Goal: Find specific page/section: Find specific page/section

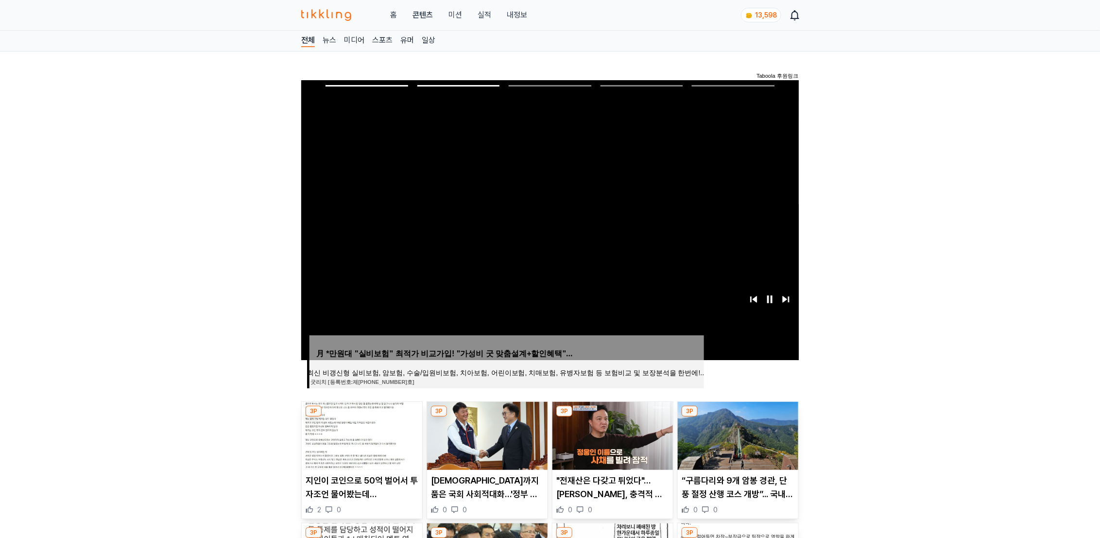
click at [392, 14] on link "홈" at bounding box center [393, 15] width 7 height 12
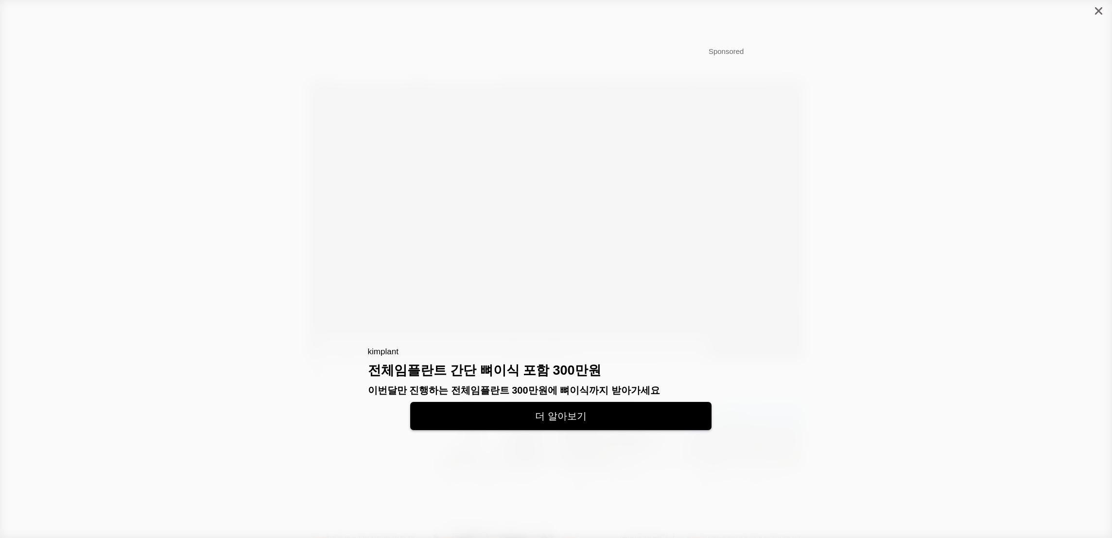
click at [1098, 8] on icon "close" at bounding box center [1098, 10] width 7 height 7
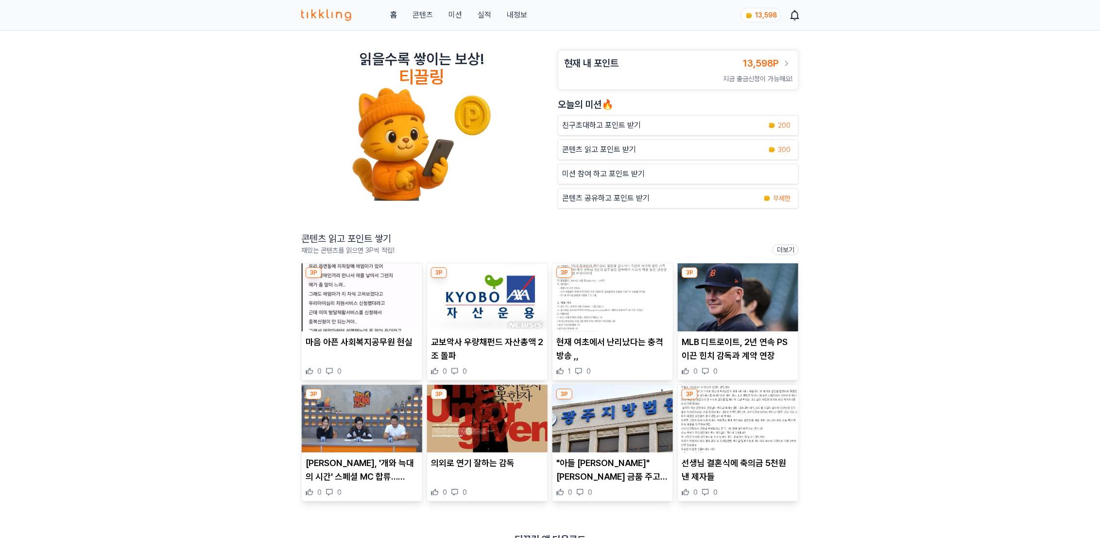
click at [343, 300] on img at bounding box center [362, 297] width 120 height 68
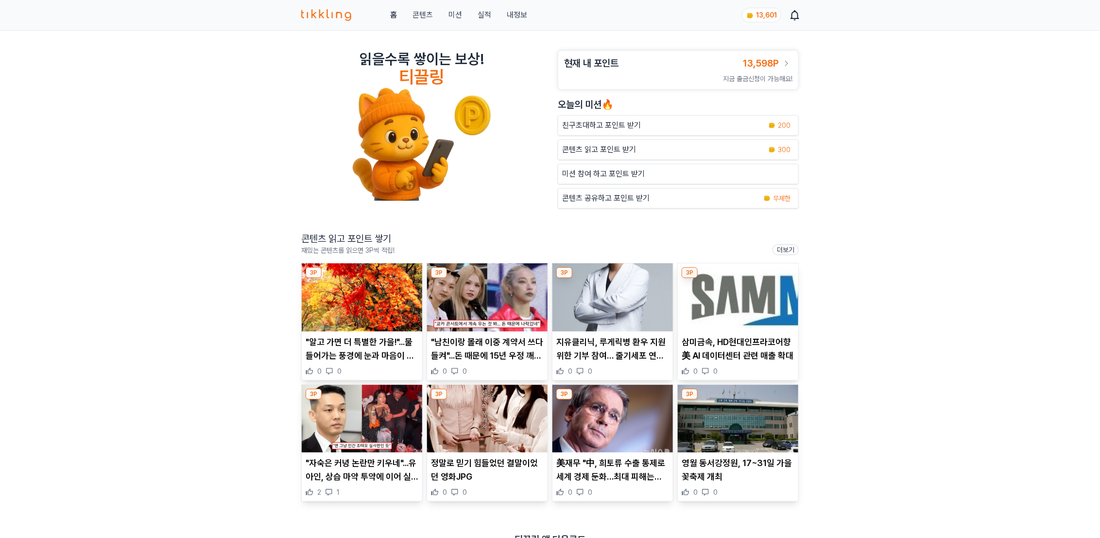
click at [352, 303] on img at bounding box center [362, 297] width 120 height 68
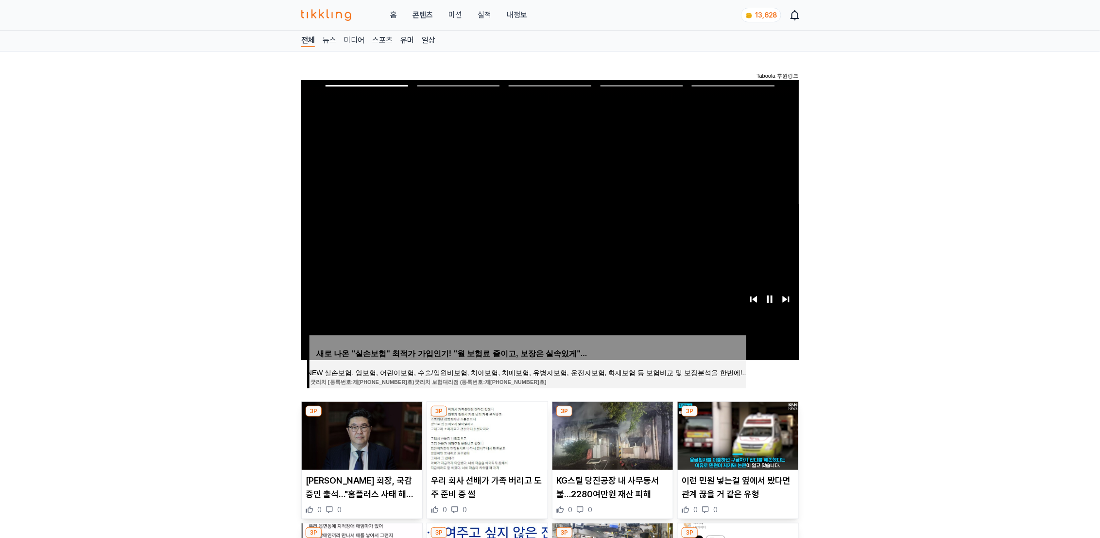
click at [485, 12] on link "실적" at bounding box center [485, 15] width 14 height 12
